Goal: Transaction & Acquisition: Purchase product/service

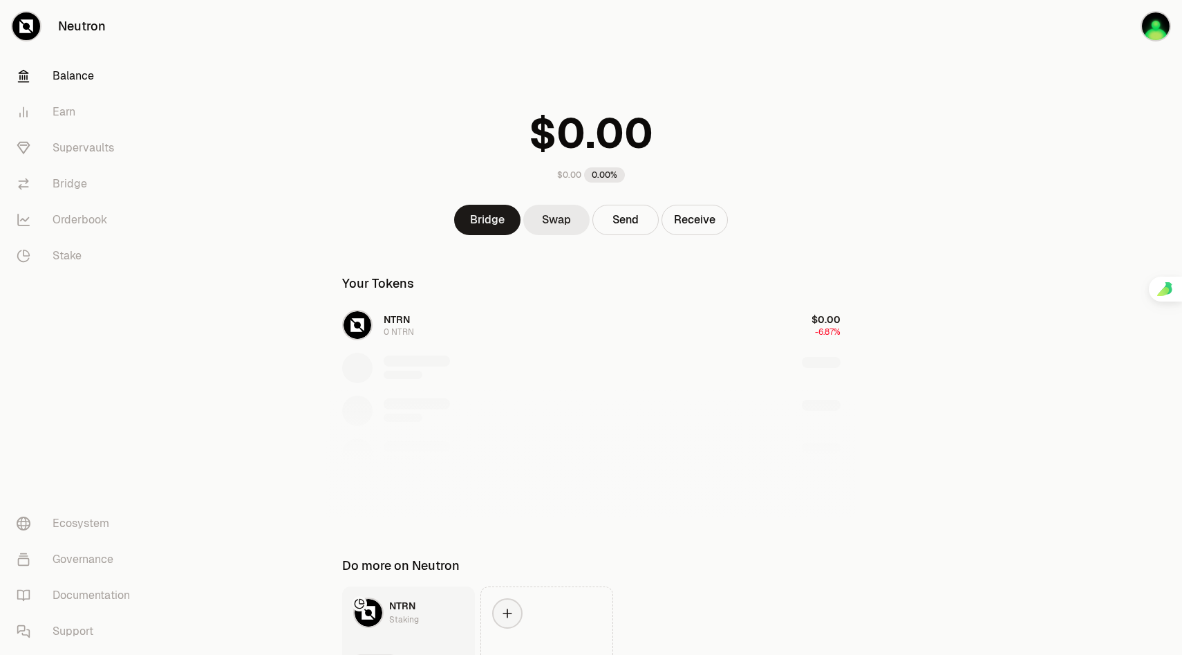
click at [564, 223] on link "Swap" at bounding box center [556, 220] width 66 height 30
click at [565, 229] on link "Swap" at bounding box center [556, 220] width 66 height 30
click at [685, 218] on button "Receive" at bounding box center [694, 220] width 66 height 30
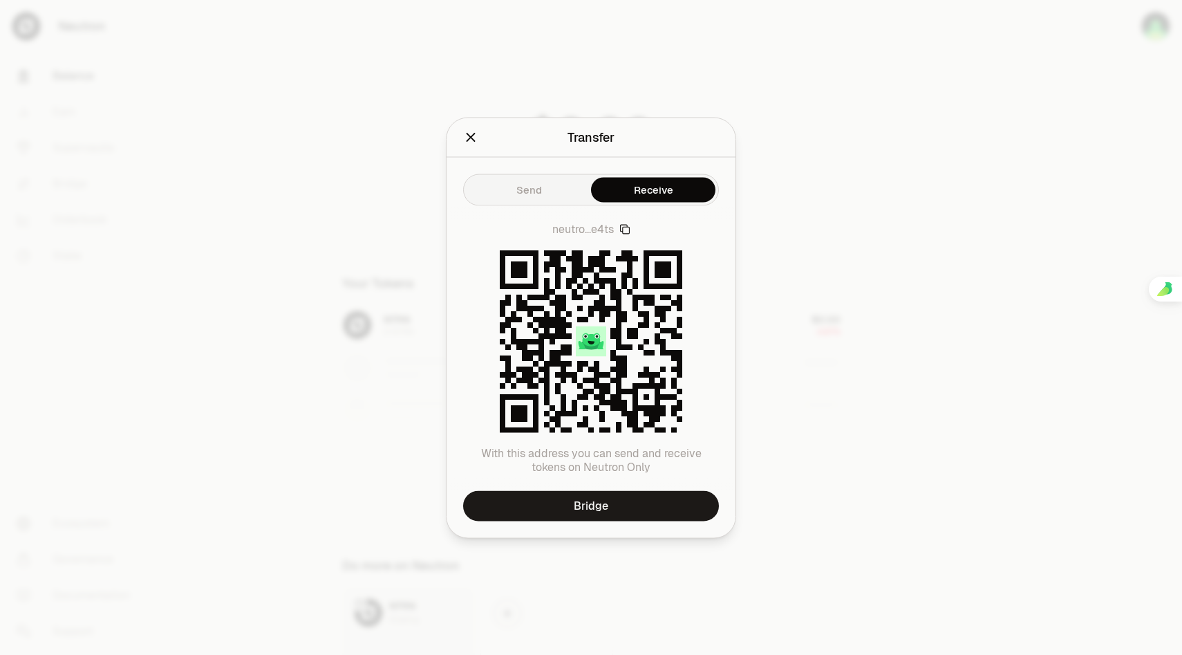
click at [471, 143] on icon "Close" at bounding box center [470, 136] width 15 height 15
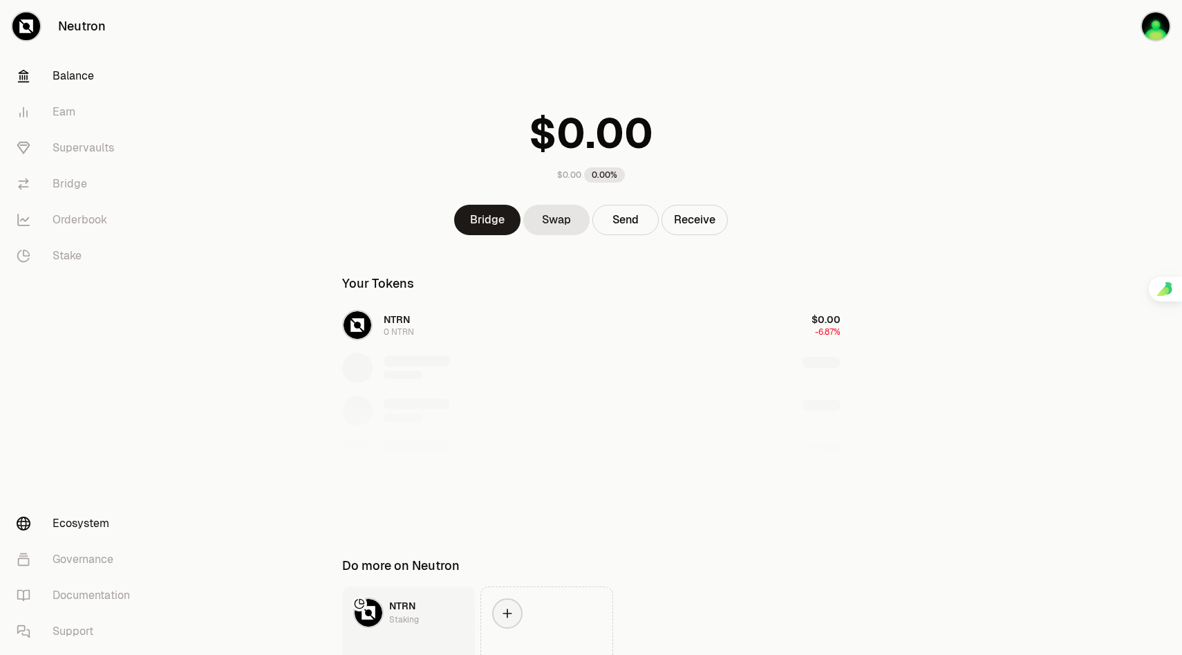
click at [85, 529] on link "Ecosystem" at bounding box center [78, 523] width 144 height 36
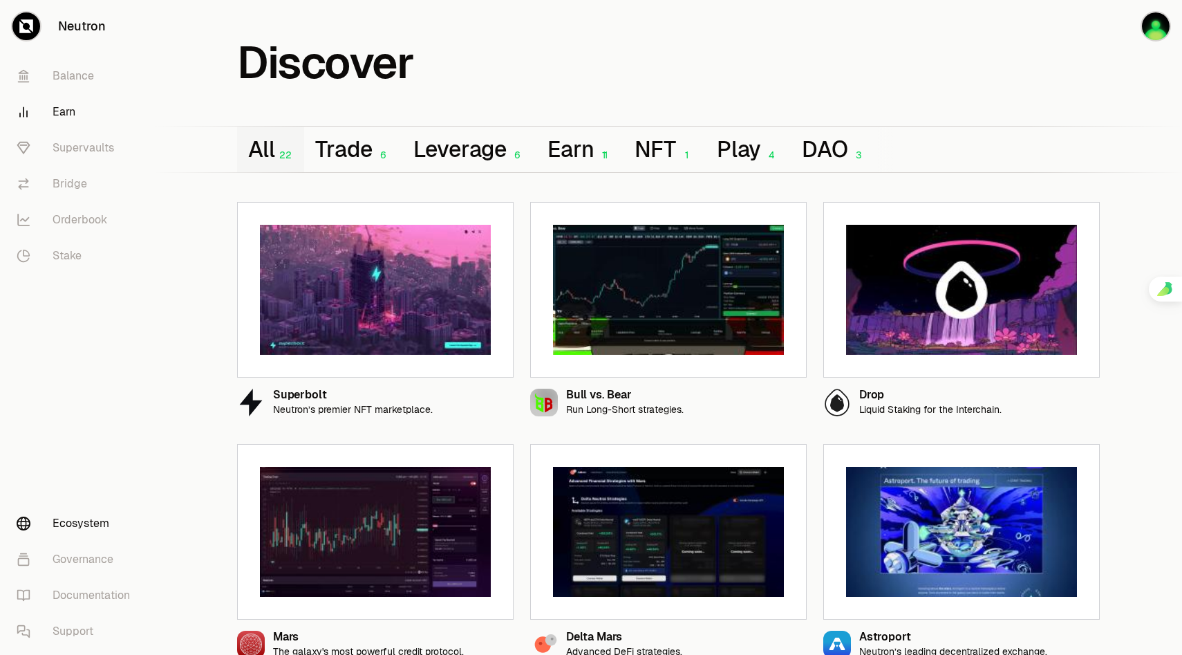
click at [69, 117] on link "Earn" at bounding box center [78, 112] width 144 height 36
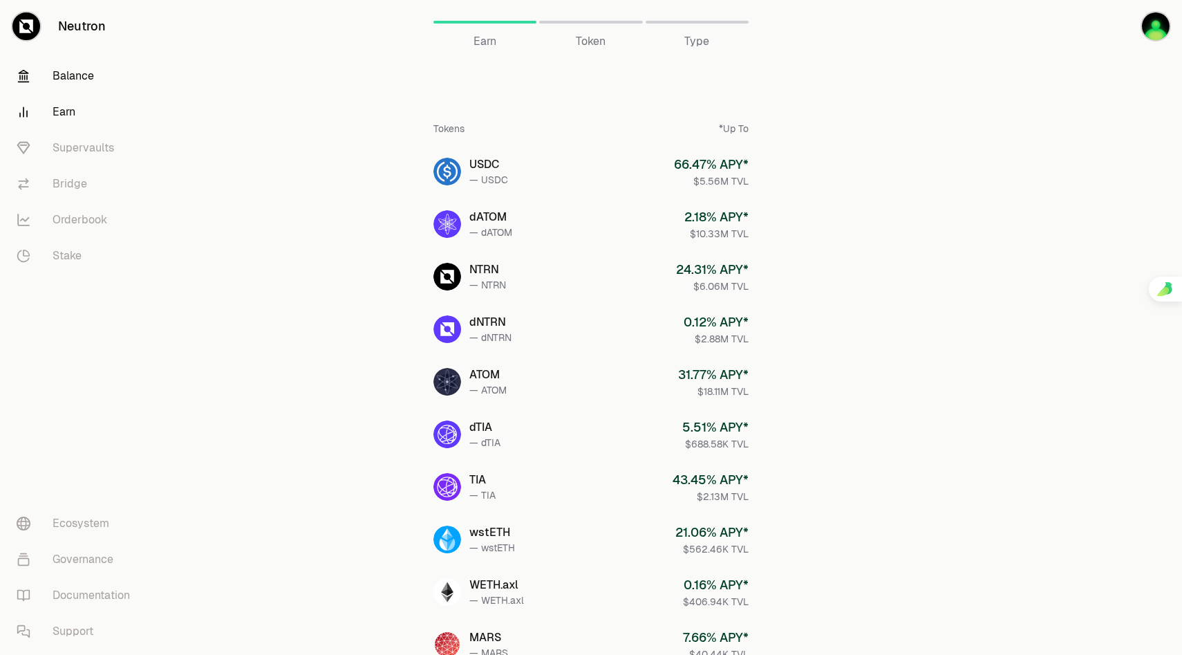
click at [73, 86] on link "Balance" at bounding box center [78, 76] width 144 height 36
